Goal: Task Accomplishment & Management: Use online tool/utility

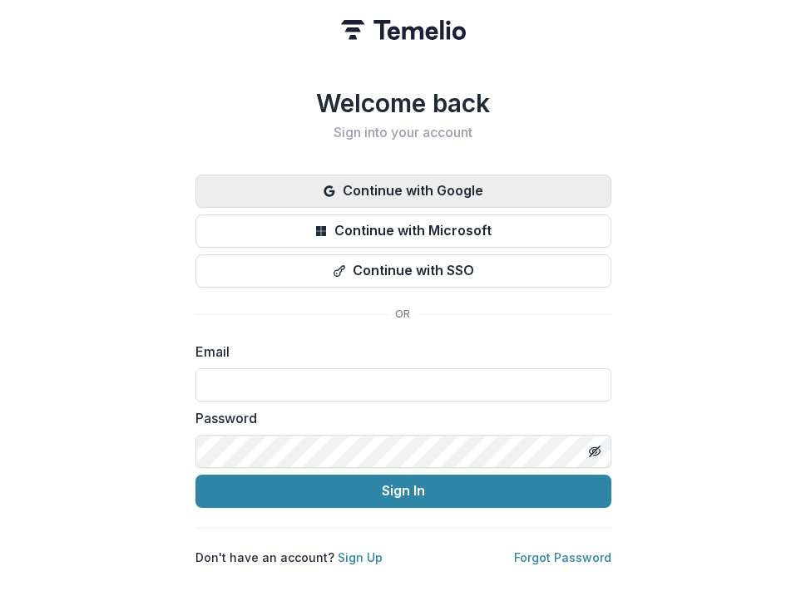
click at [493, 180] on button "Continue with Google" at bounding box center [403, 191] width 416 height 33
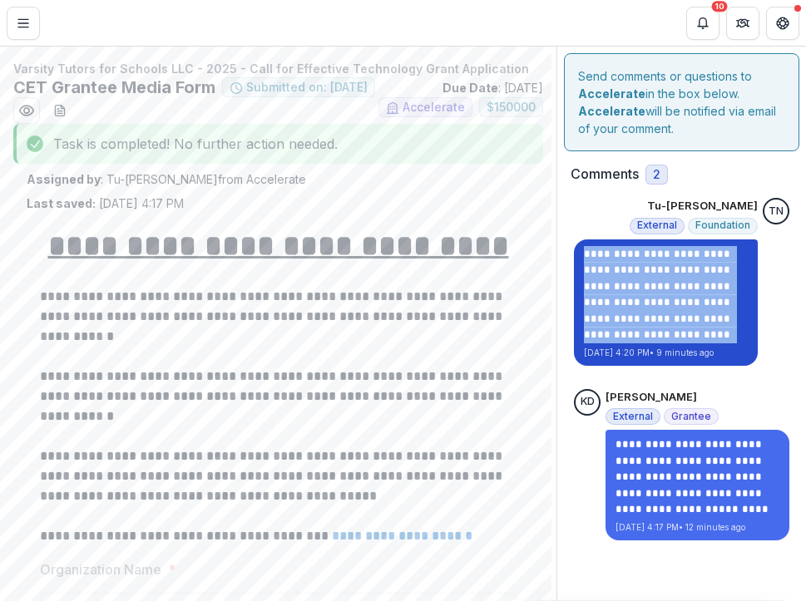
drag, startPoint x: 581, startPoint y: 252, endPoint x: 622, endPoint y: 334, distance: 92.3
click at [622, 334] on p "**********" at bounding box center [666, 294] width 164 height 97
copy p "**********"
